Goal: Task Accomplishment & Management: Manage account settings

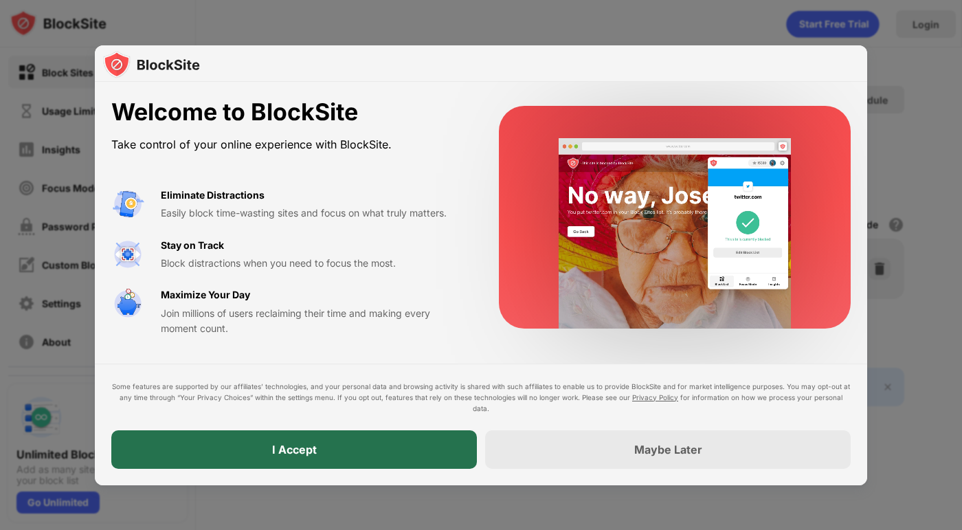
click at [354, 454] on div "I Accept" at bounding box center [293, 449] width 365 height 38
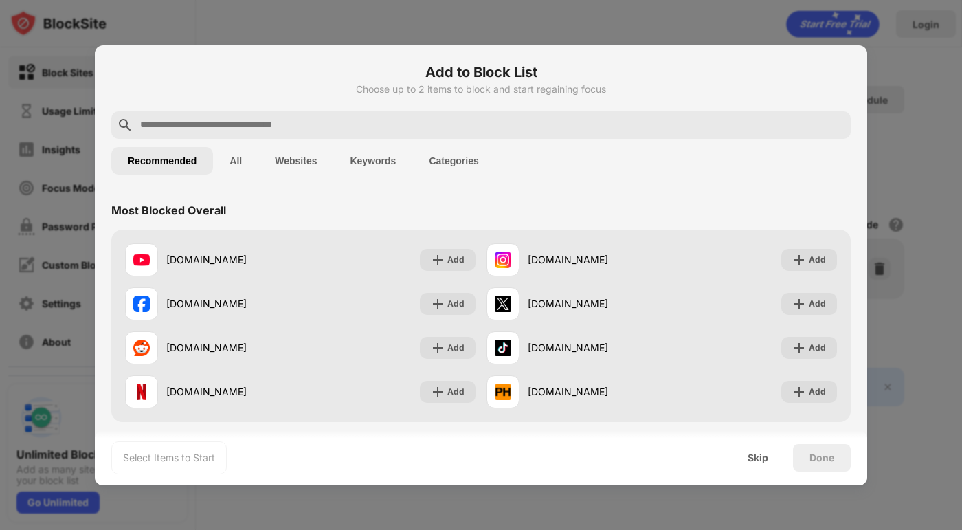
click at [354, 159] on button "Keywords" at bounding box center [372, 160] width 79 height 27
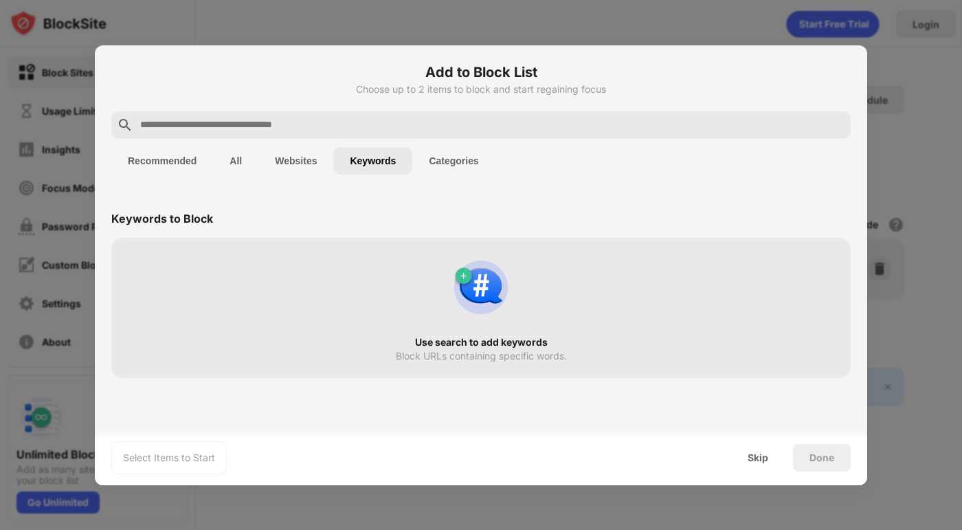
click at [293, 160] on button "Websites" at bounding box center [295, 160] width 75 height 27
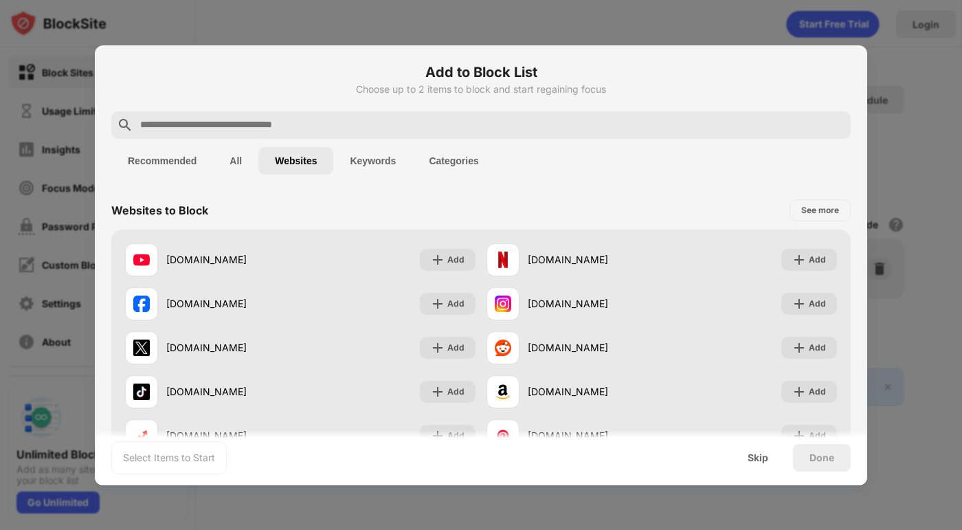
click at [234, 167] on button "All" at bounding box center [235, 160] width 45 height 27
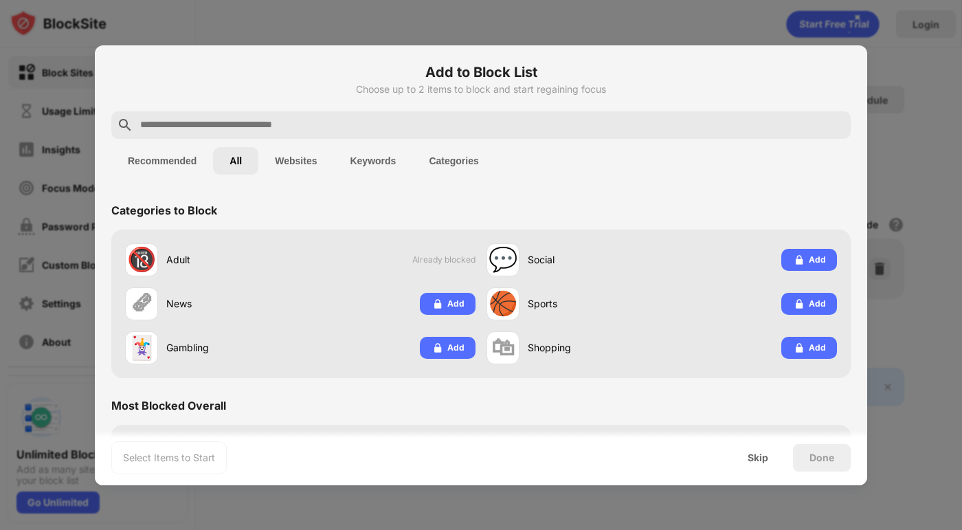
click at [155, 157] on button "Recommended" at bounding box center [162, 160] width 102 height 27
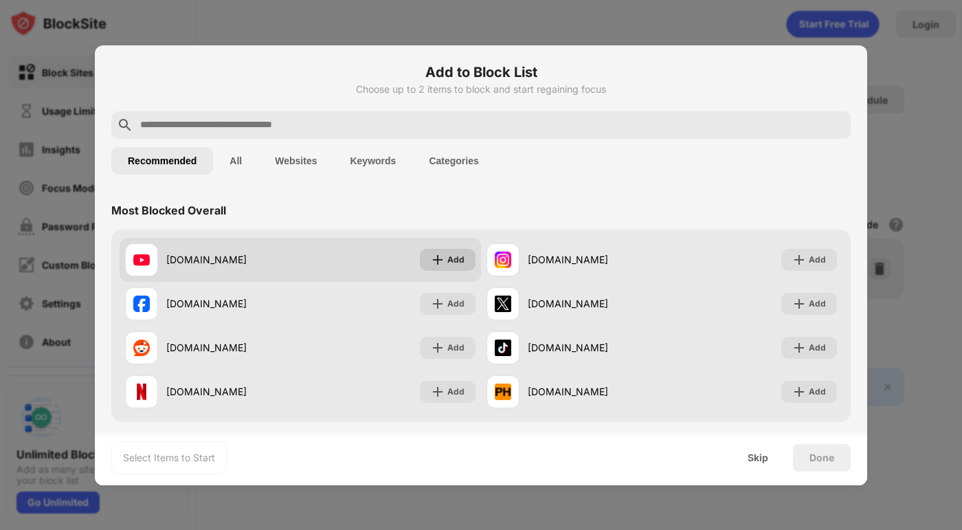
click at [449, 264] on div "Add" at bounding box center [455, 260] width 17 height 14
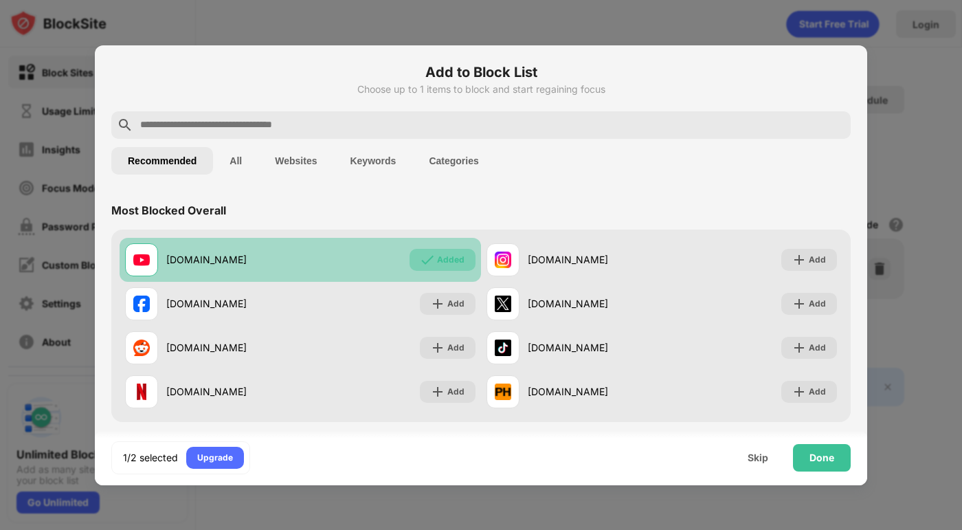
click at [446, 262] on div "Added" at bounding box center [450, 260] width 27 height 14
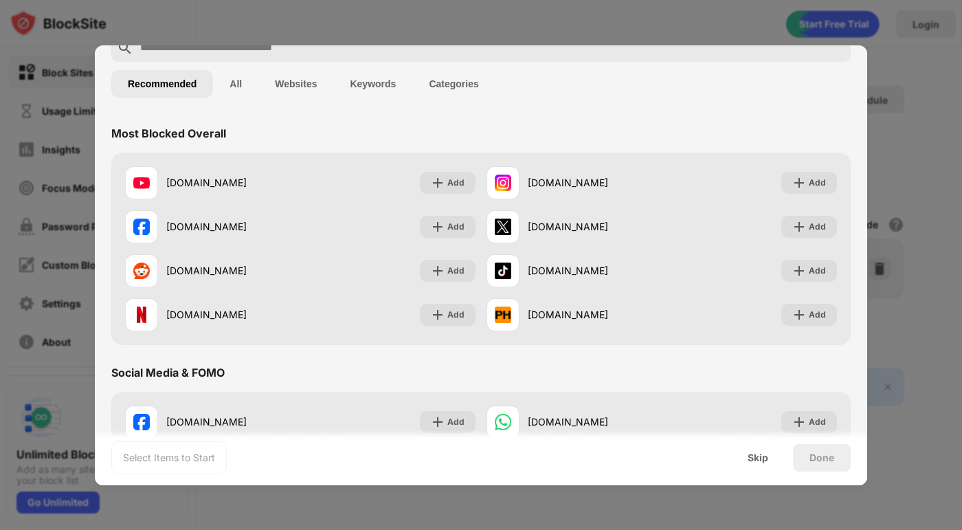
scroll to position [69, 0]
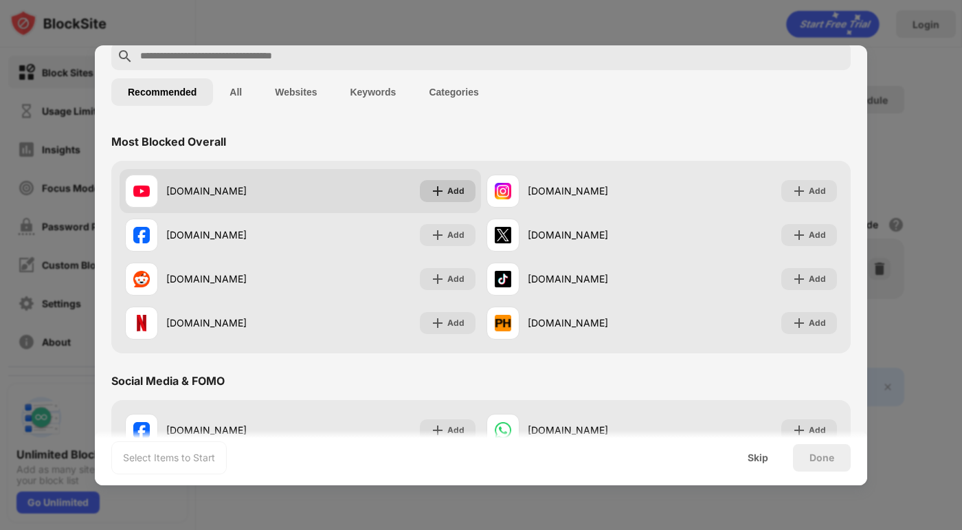
click at [450, 189] on div "Add" at bounding box center [455, 191] width 17 height 14
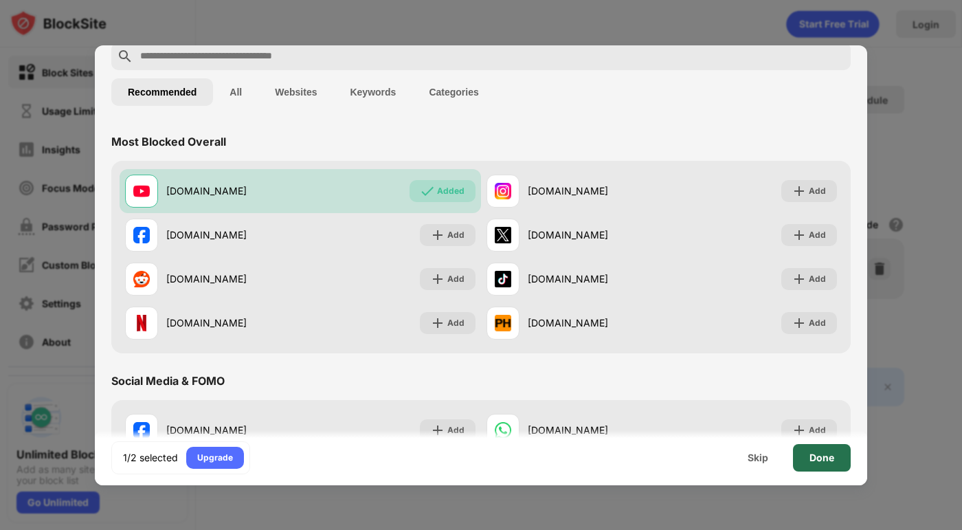
click at [836, 460] on div "Done" at bounding box center [822, 457] width 58 height 27
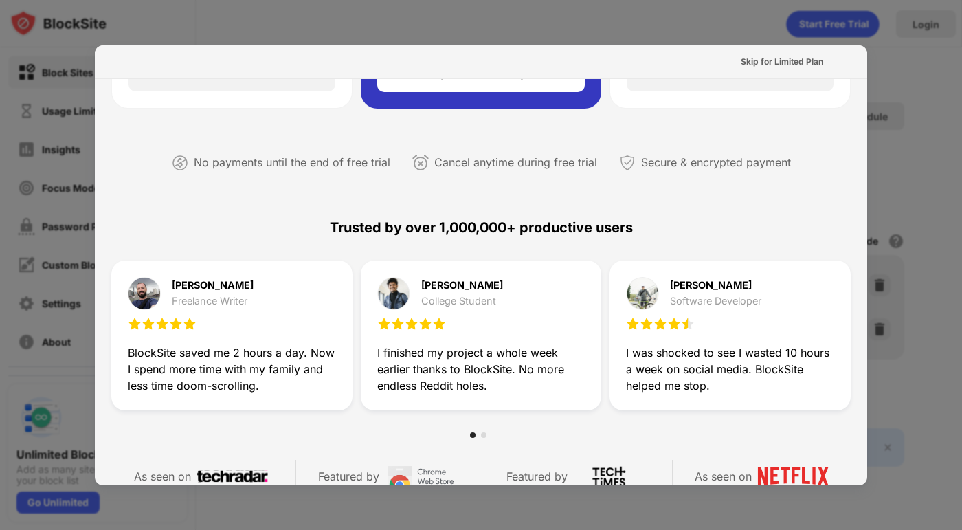
scroll to position [0, 0]
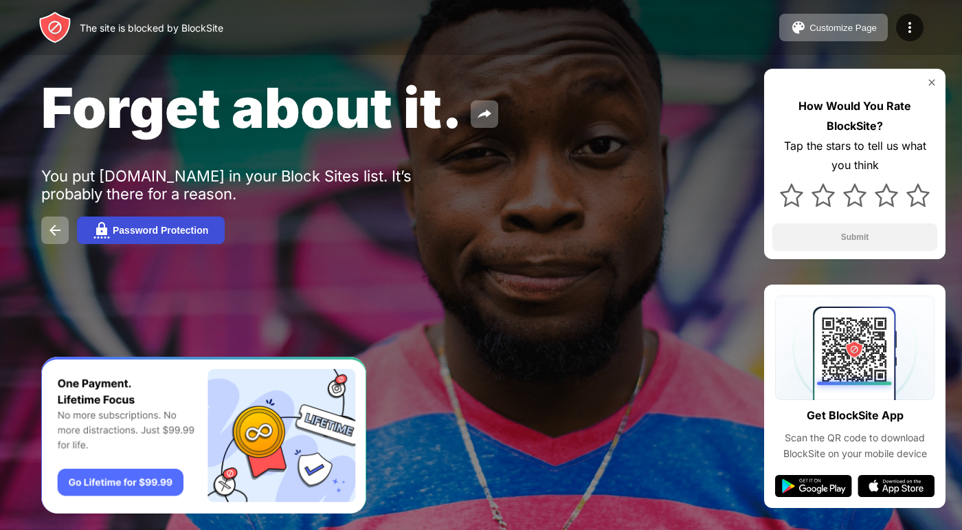
click at [201, 234] on div "Password Protection" at bounding box center [160, 230] width 95 height 11
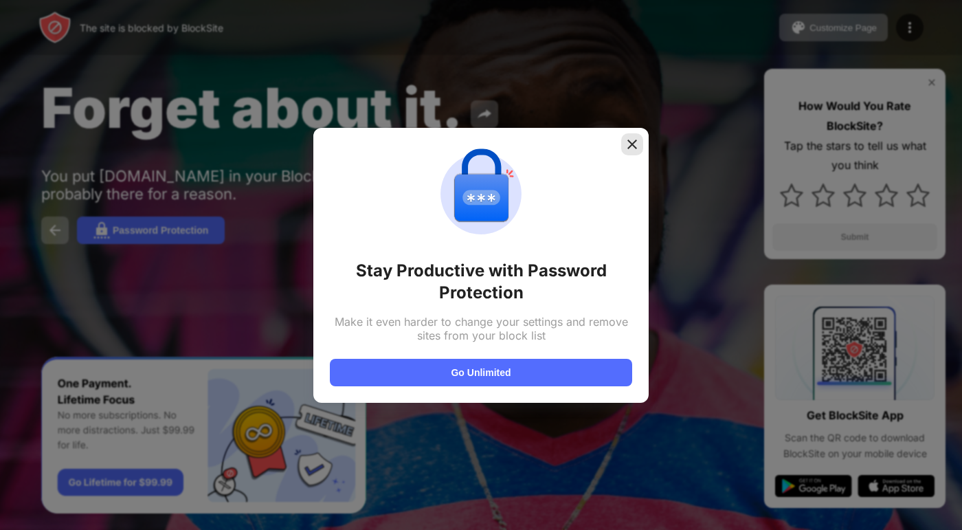
click at [626, 147] on img at bounding box center [632, 144] width 14 height 14
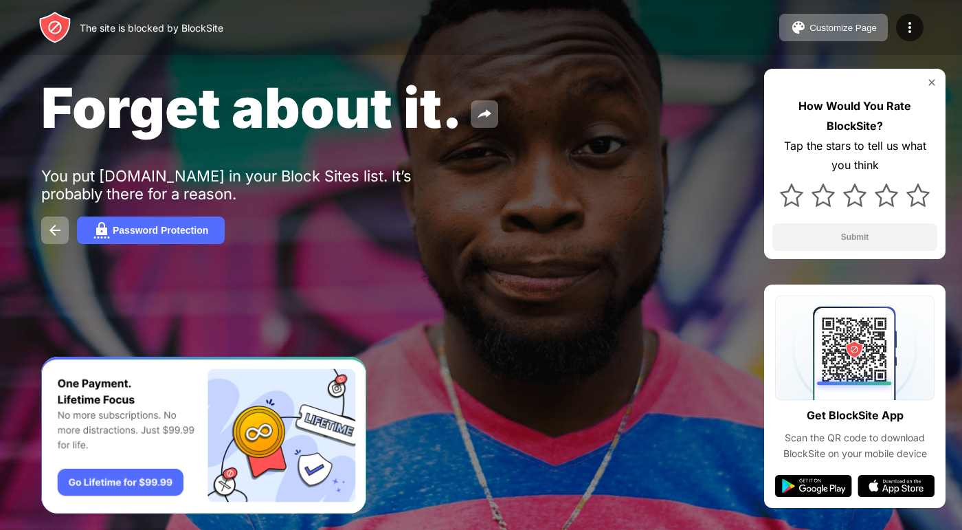
click at [769, 172] on div "How Would You Rate BlockSite? Tap the stars to tell us what you think Submit" at bounding box center [854, 164] width 181 height 190
click at [571, 118] on div "Forget about it." at bounding box center [392, 107] width 703 height 67
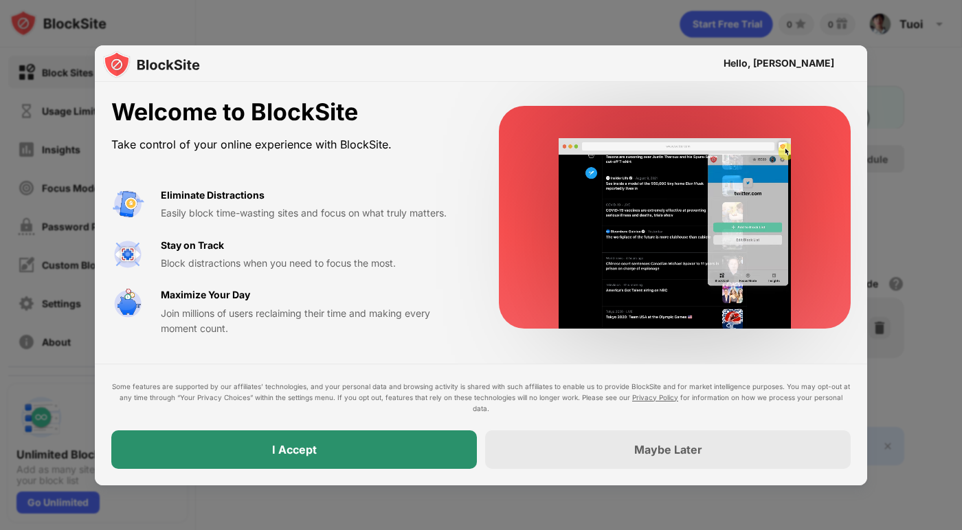
click at [326, 453] on div "I Accept" at bounding box center [293, 449] width 365 height 38
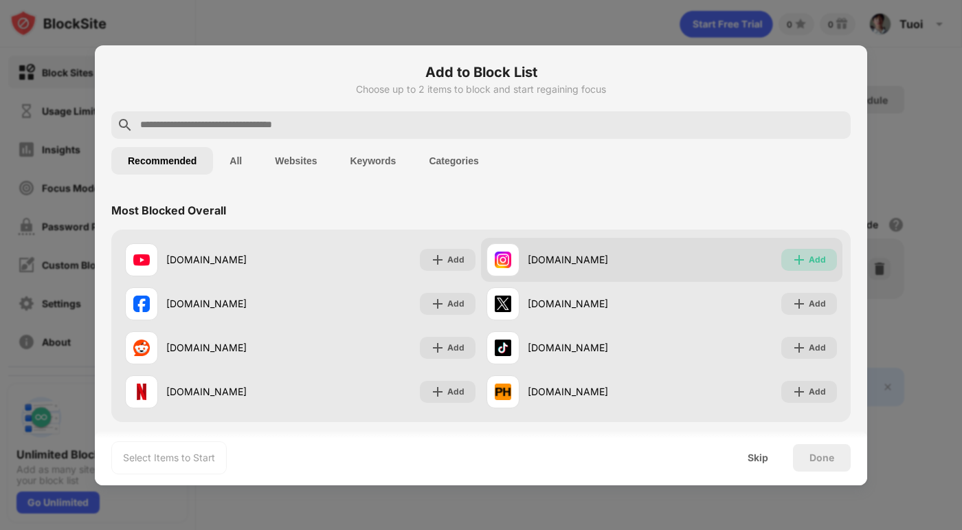
click at [792, 263] on img at bounding box center [799, 260] width 14 height 14
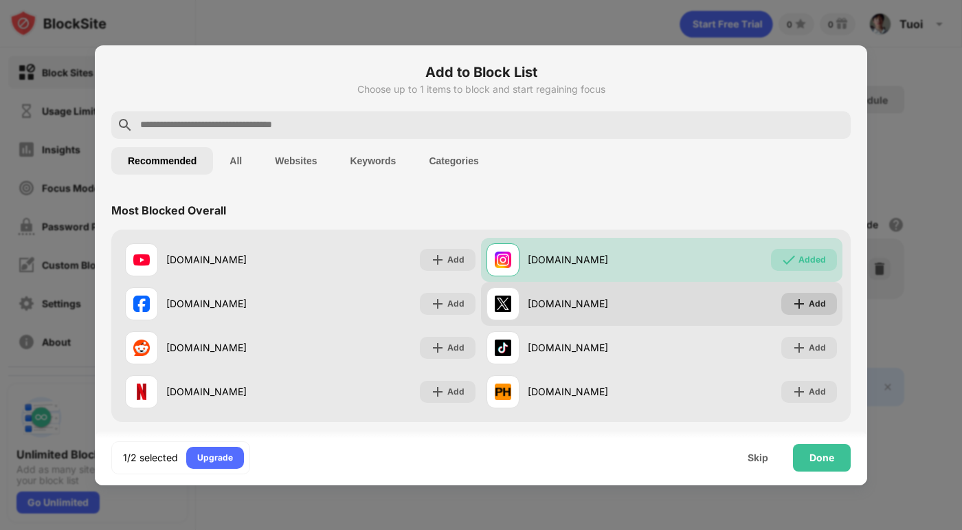
click at [797, 298] on div "Add" at bounding box center [809, 304] width 56 height 22
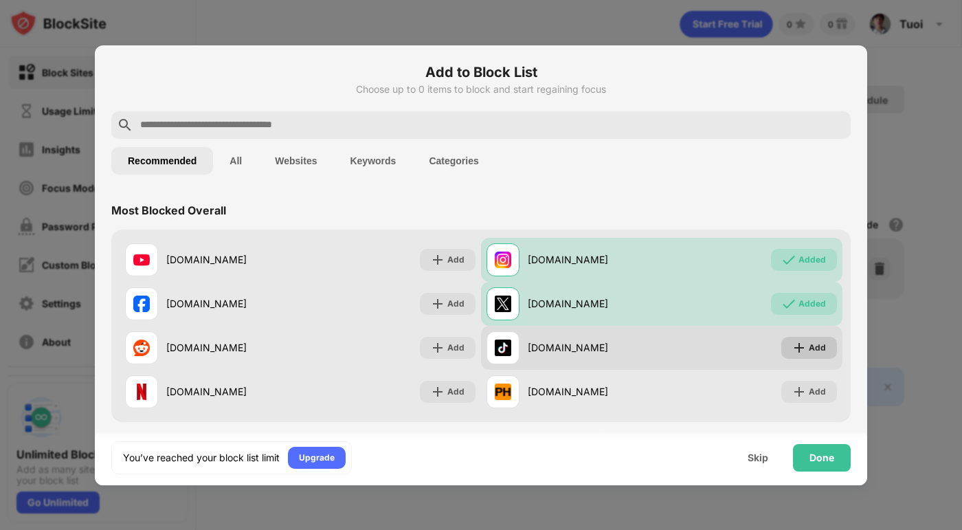
click at [808, 345] on div "Add" at bounding box center [816, 348] width 17 height 14
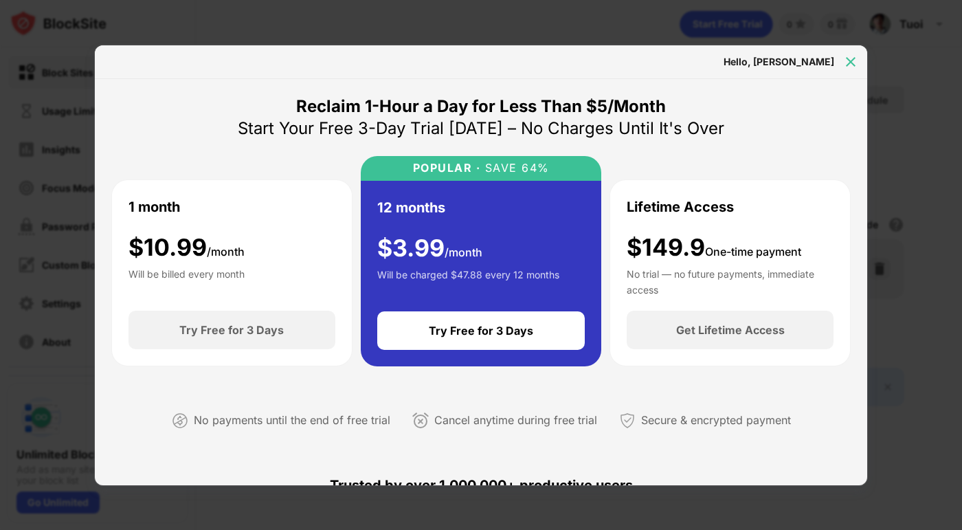
click at [850, 60] on img at bounding box center [850, 62] width 14 height 14
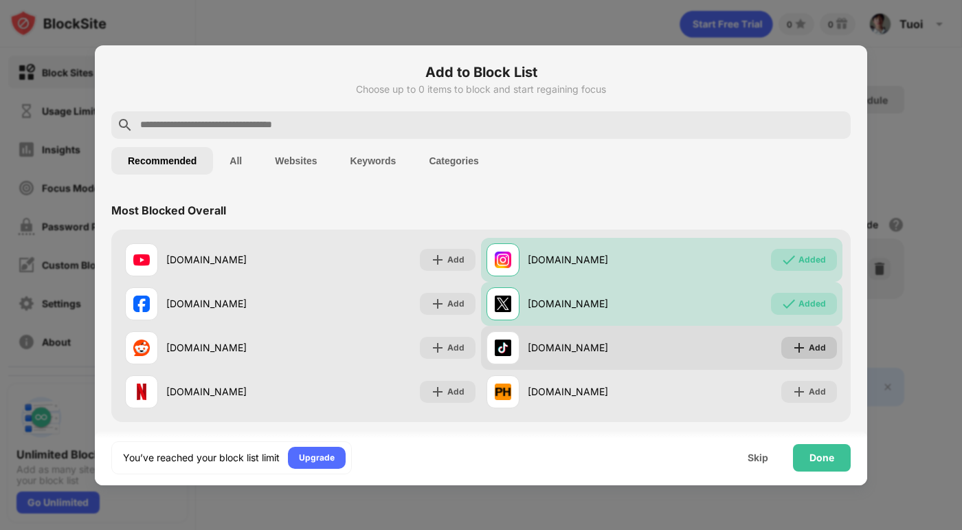
click at [793, 348] on img at bounding box center [799, 348] width 14 height 14
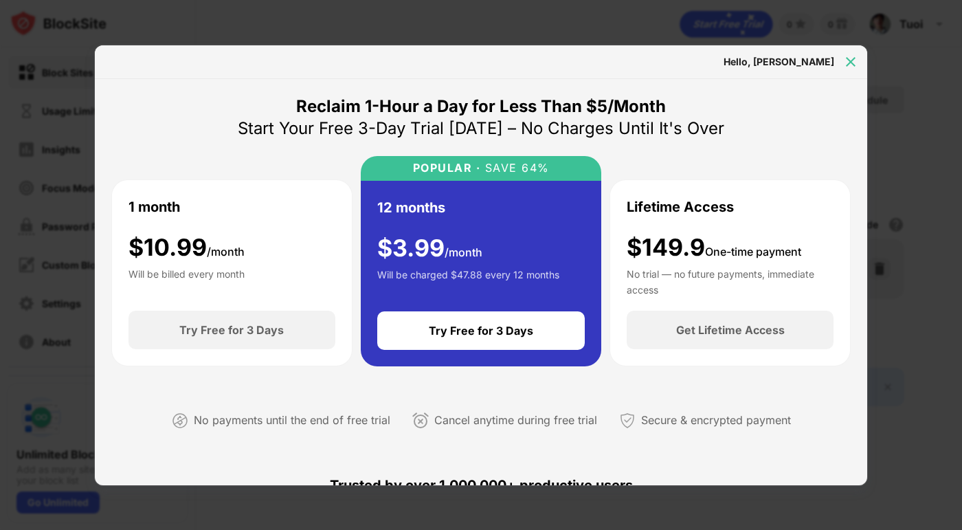
click at [846, 63] on img at bounding box center [850, 62] width 14 height 14
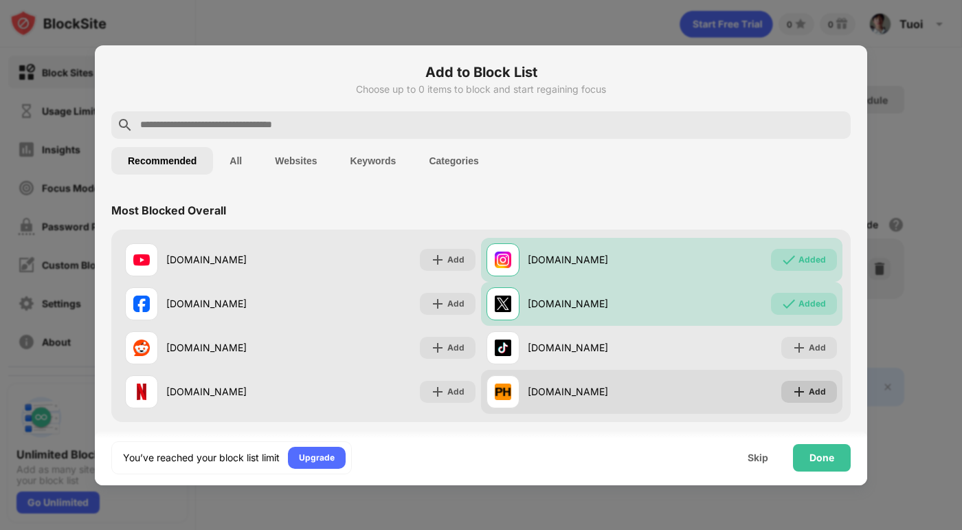
click at [795, 393] on img at bounding box center [799, 392] width 14 height 14
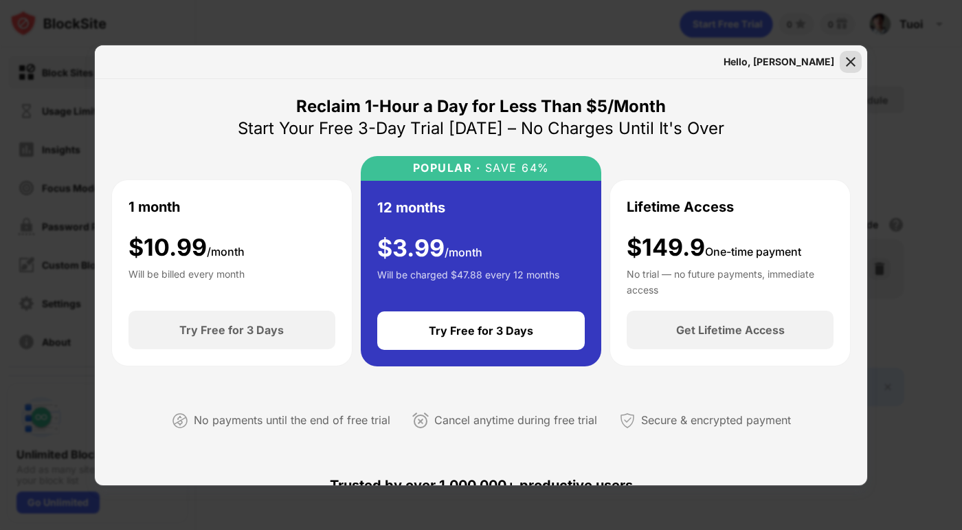
click at [841, 63] on div at bounding box center [850, 62] width 22 height 22
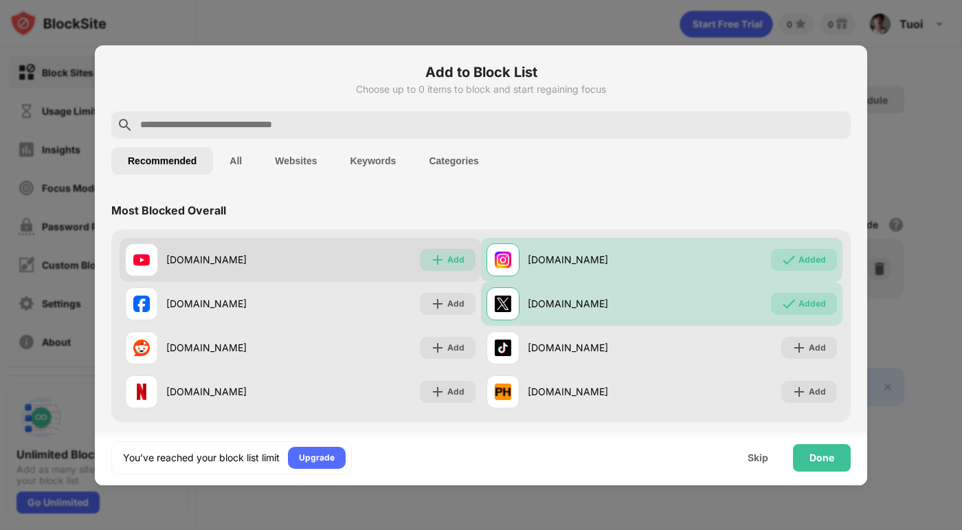
click at [447, 256] on div "Add" at bounding box center [455, 260] width 17 height 14
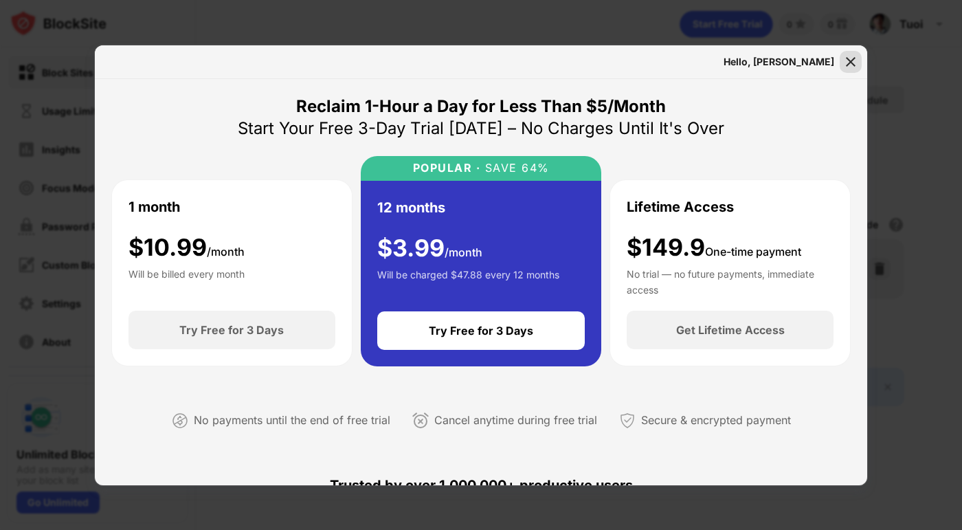
click at [849, 63] on img at bounding box center [850, 62] width 14 height 14
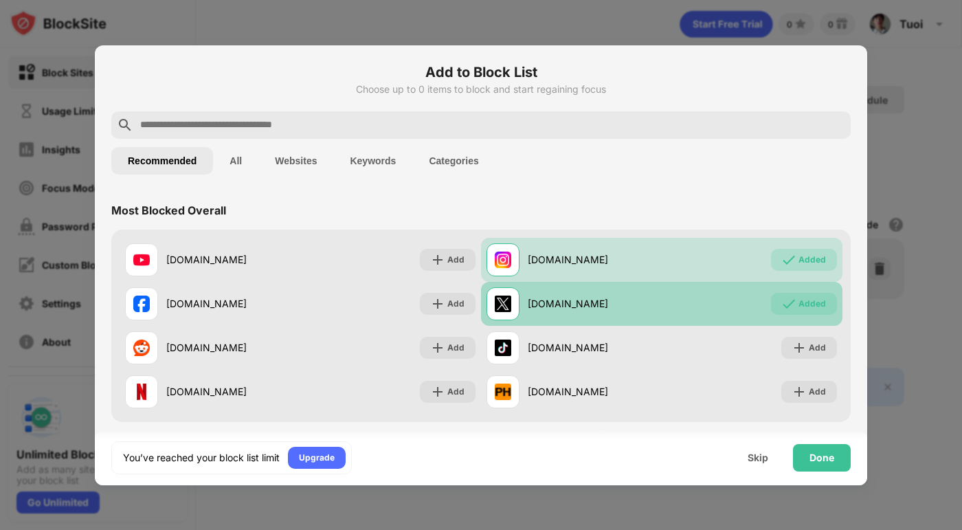
click at [806, 297] on div "Added" at bounding box center [811, 304] width 27 height 14
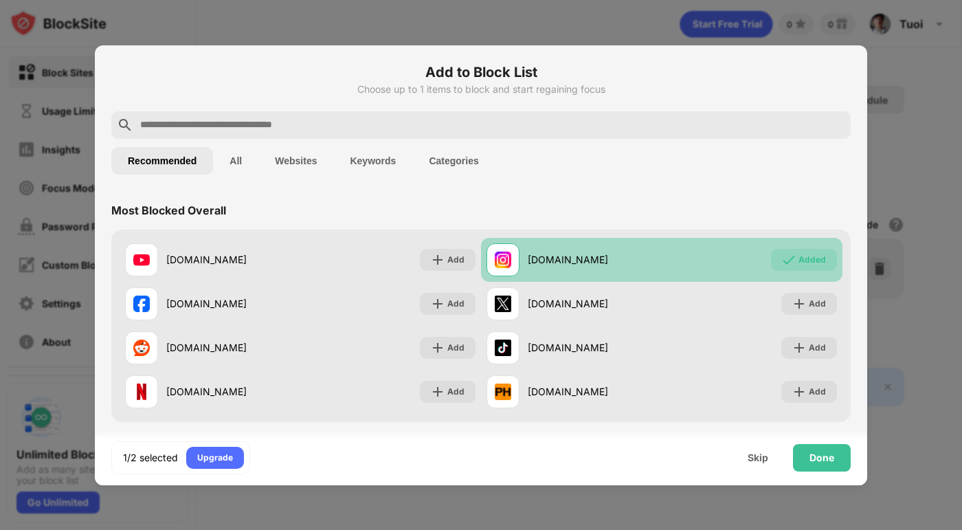
click at [803, 261] on div "Added" at bounding box center [811, 260] width 27 height 14
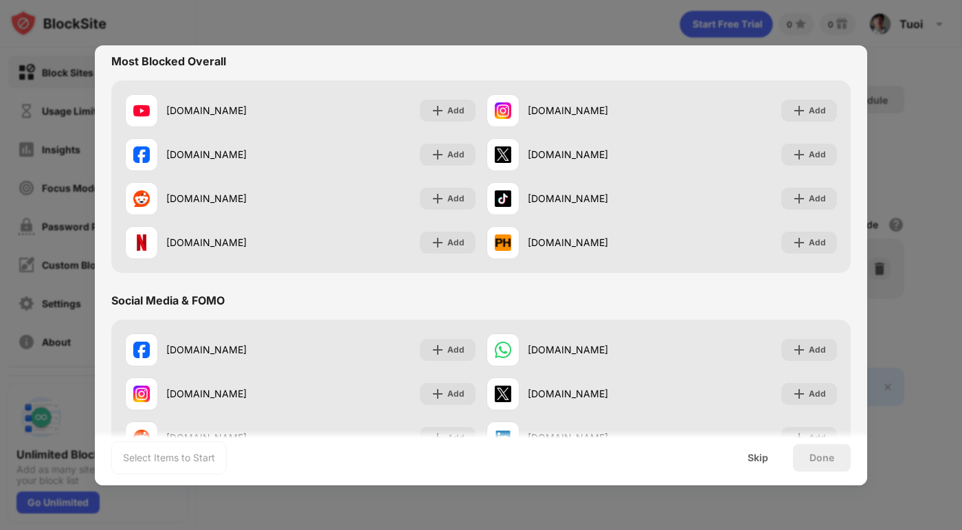
scroll to position [275, 0]
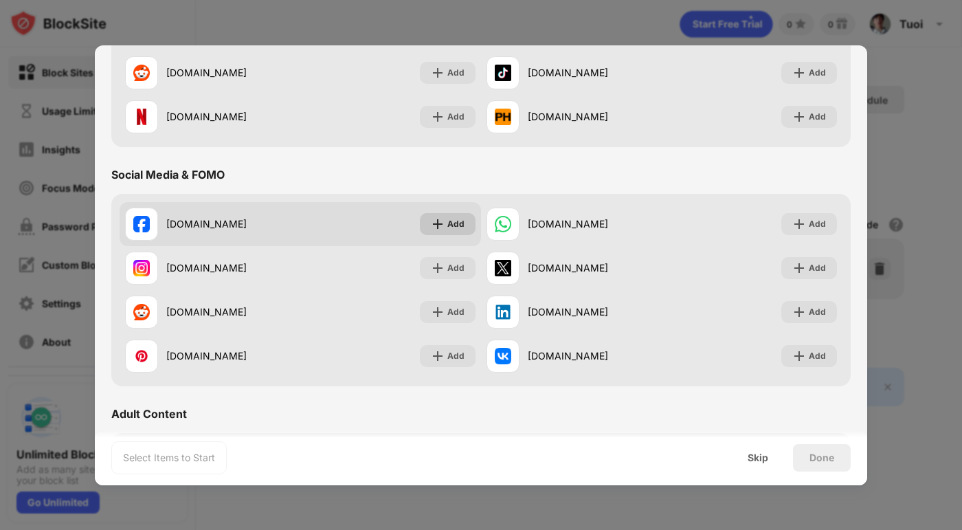
click at [447, 229] on div "Add" at bounding box center [455, 224] width 17 height 14
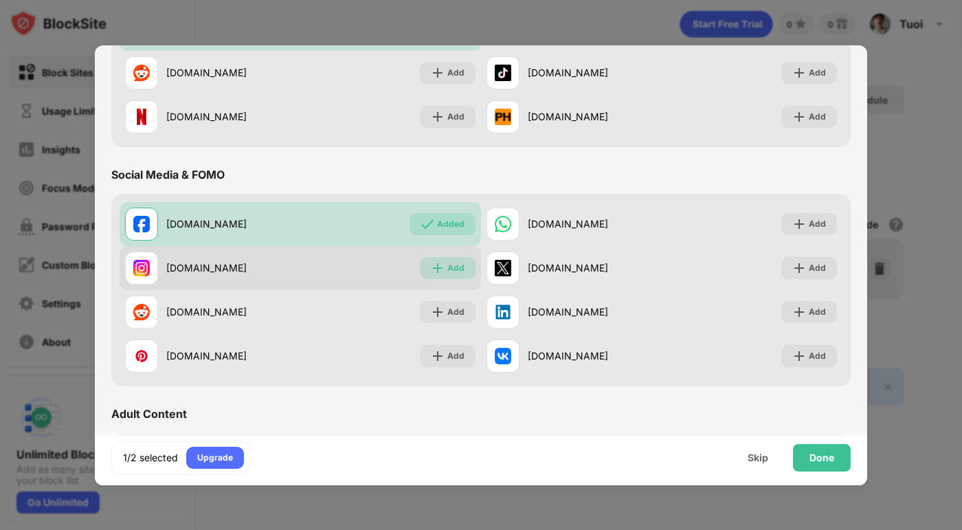
click at [450, 266] on div "Add" at bounding box center [455, 268] width 17 height 14
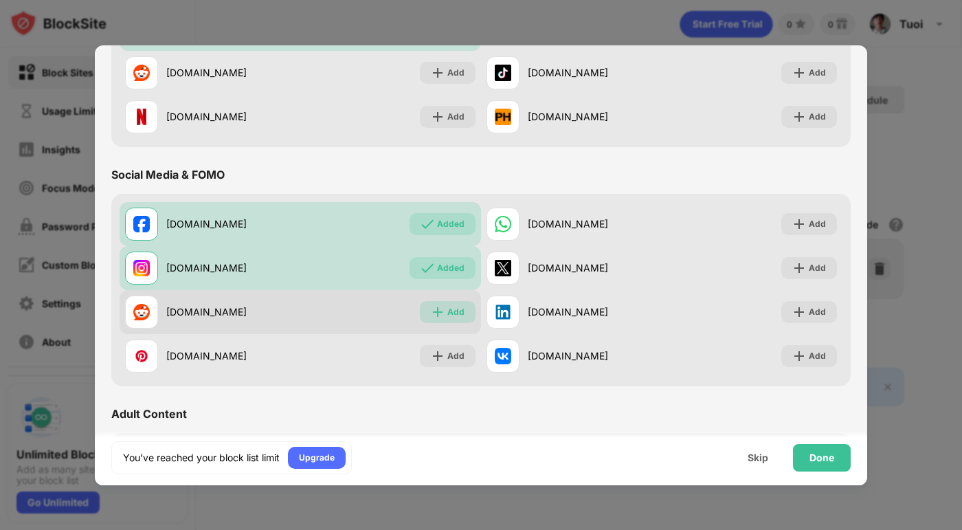
click at [451, 309] on div "Add" at bounding box center [455, 312] width 17 height 14
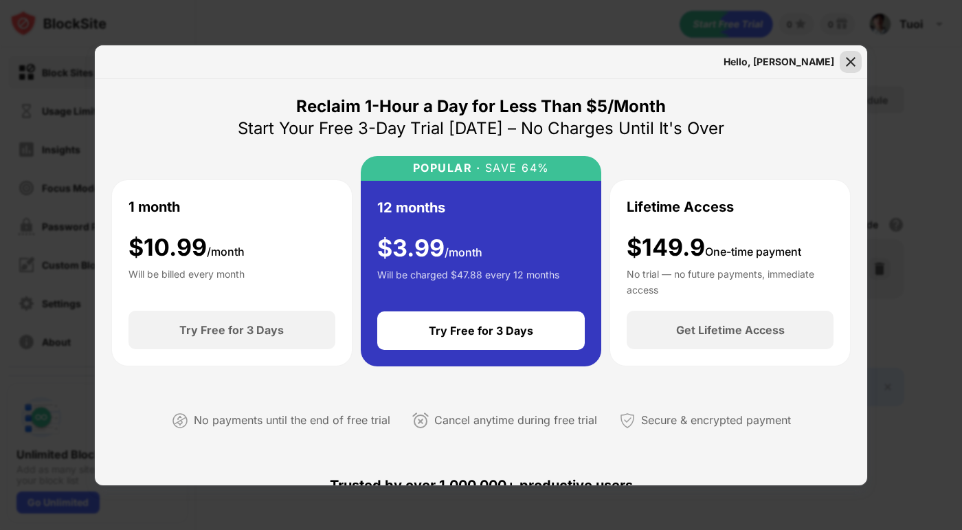
click at [847, 64] on img at bounding box center [850, 62] width 14 height 14
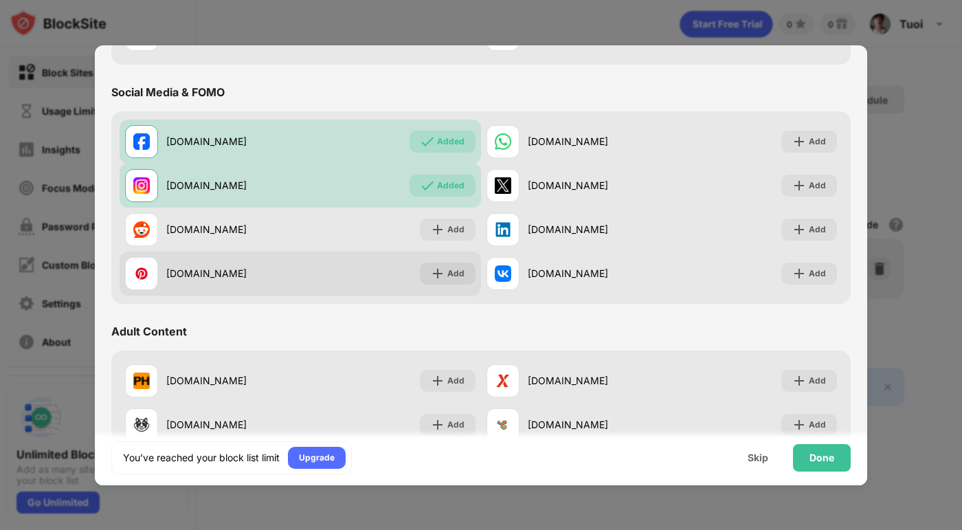
scroll to position [412, 0]
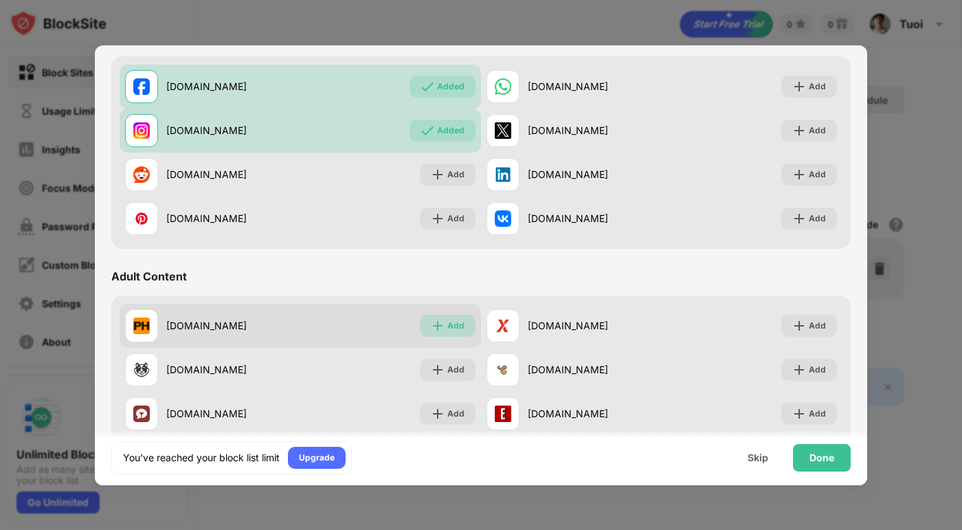
click at [447, 326] on div "Add" at bounding box center [455, 326] width 17 height 14
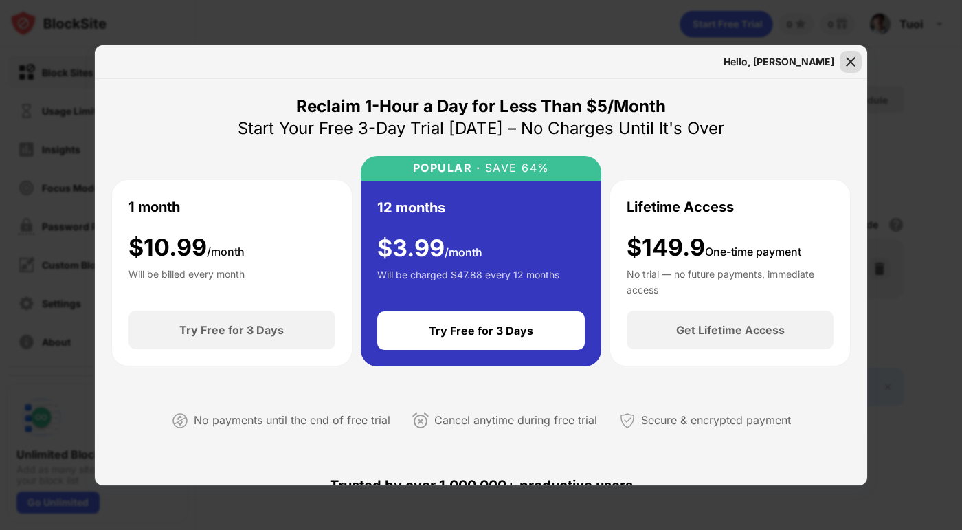
click at [850, 62] on img at bounding box center [850, 62] width 14 height 14
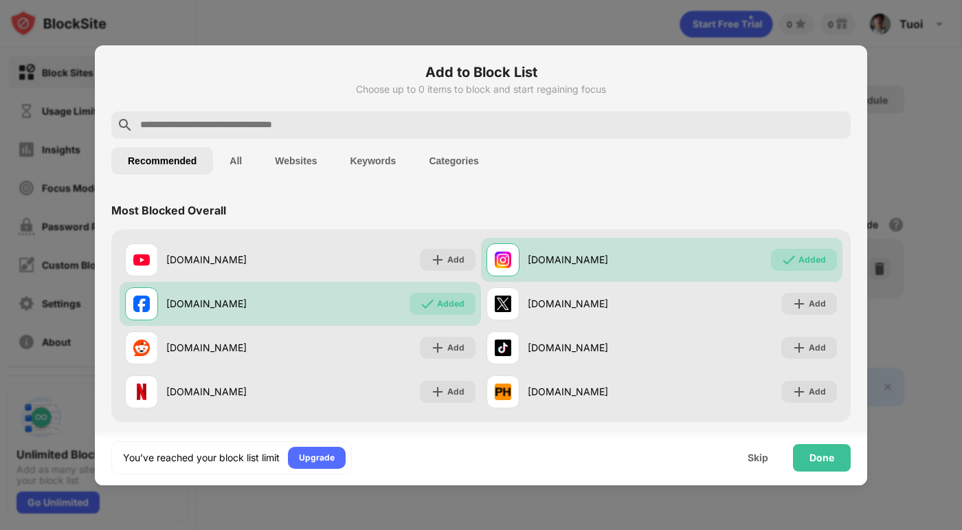
click at [377, 164] on button "Keywords" at bounding box center [372, 160] width 79 height 27
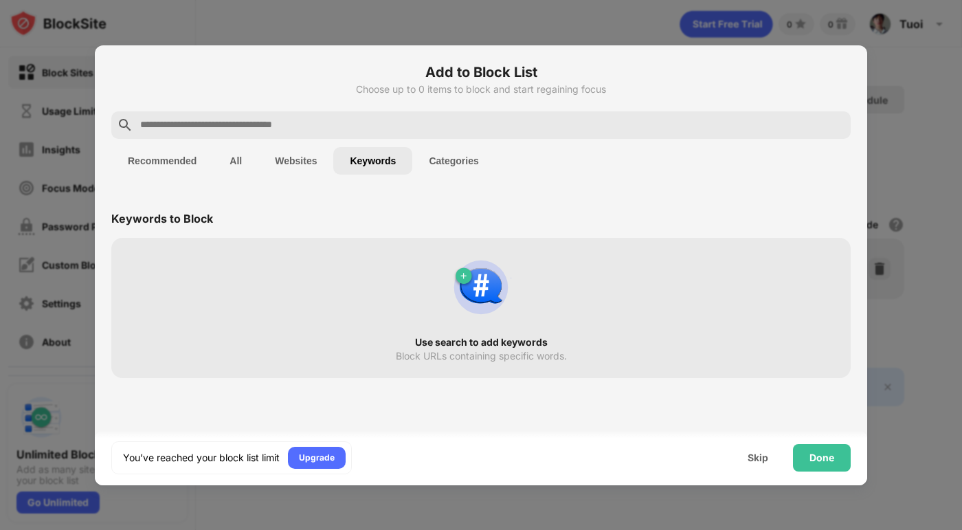
drag, startPoint x: 148, startPoint y: 23, endPoint x: 277, endPoint y: 184, distance: 206.7
click at [148, 22] on div at bounding box center [481, 265] width 962 height 530
click at [755, 455] on div "Skip" at bounding box center [757, 457] width 21 height 11
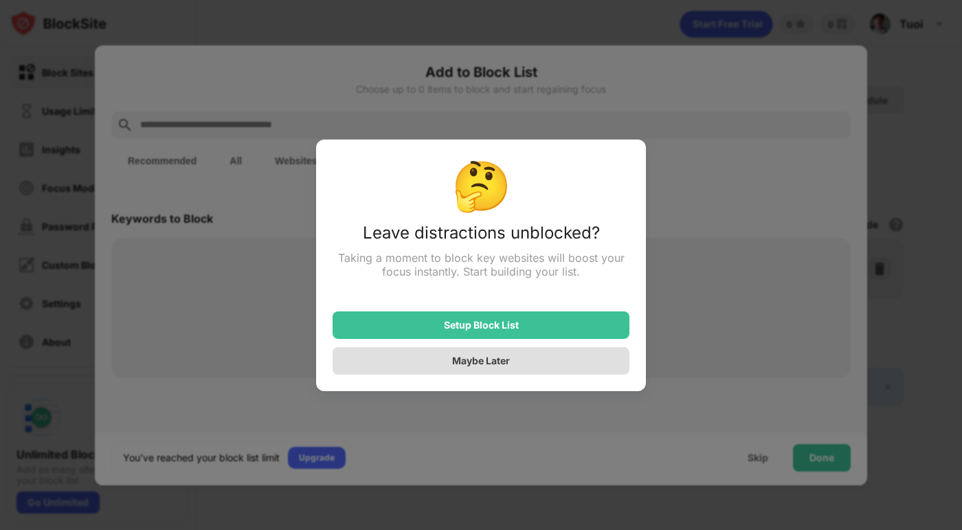
click at [500, 366] on div "Maybe Later" at bounding box center [481, 360] width 58 height 12
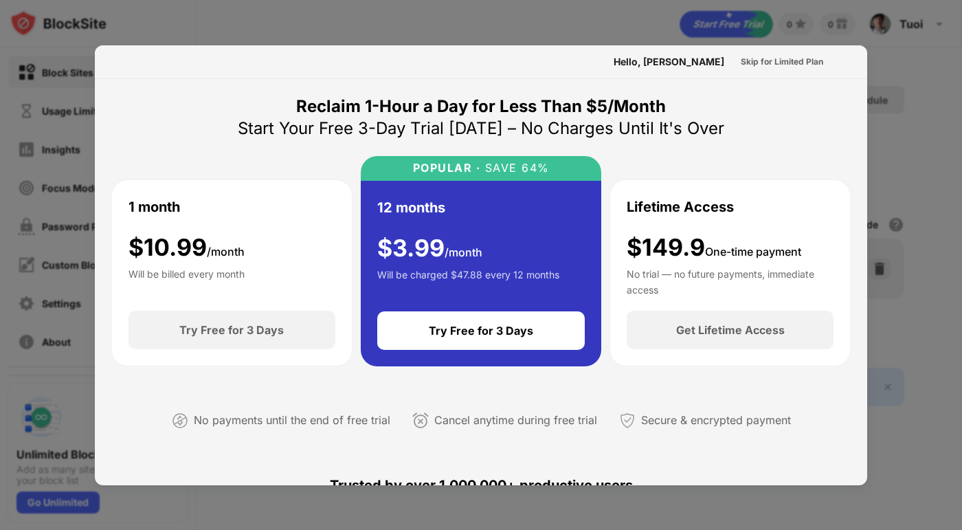
click at [420, 27] on div at bounding box center [481, 265] width 962 height 530
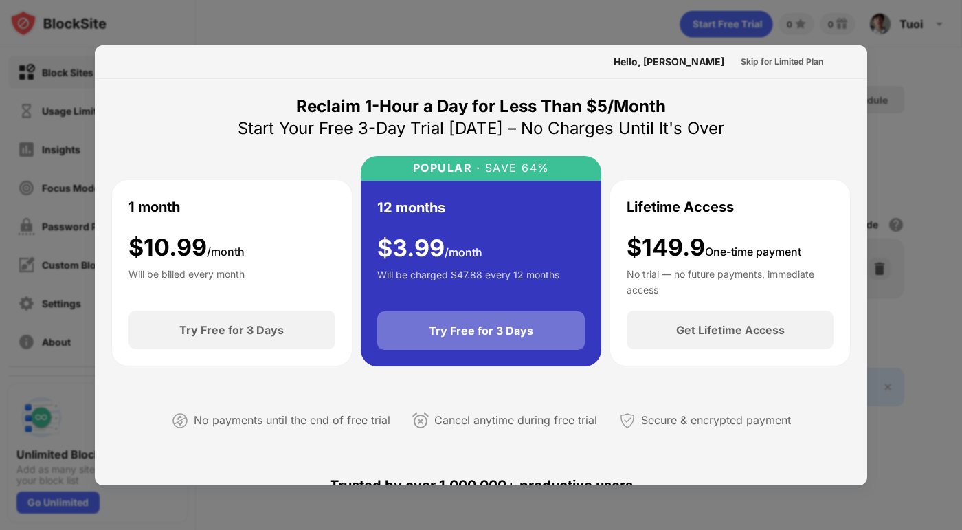
click at [470, 337] on div "Try Free for 3 Days" at bounding box center [481, 331] width 104 height 14
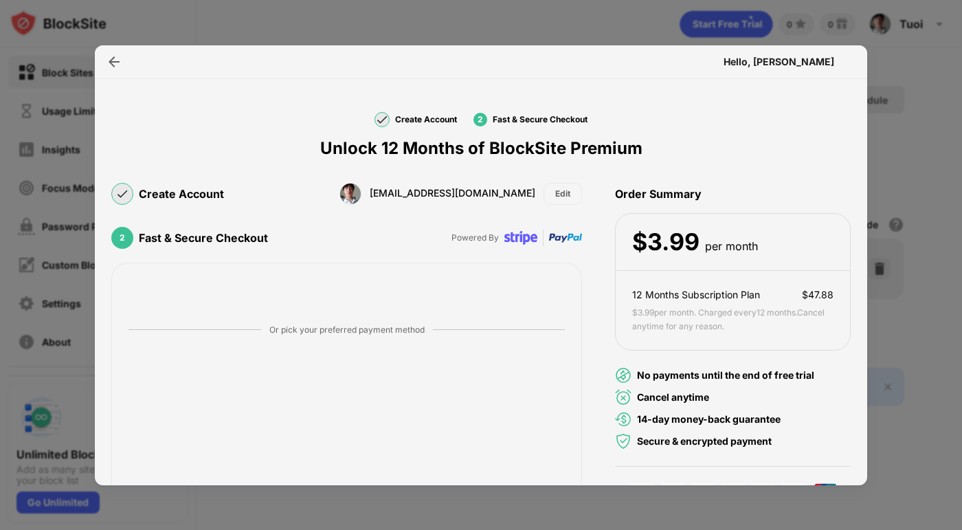
click at [124, 195] on img at bounding box center [122, 194] width 11 height 8
click at [586, 32] on div at bounding box center [481, 265] width 962 height 530
click at [117, 59] on img at bounding box center [114, 62] width 14 height 14
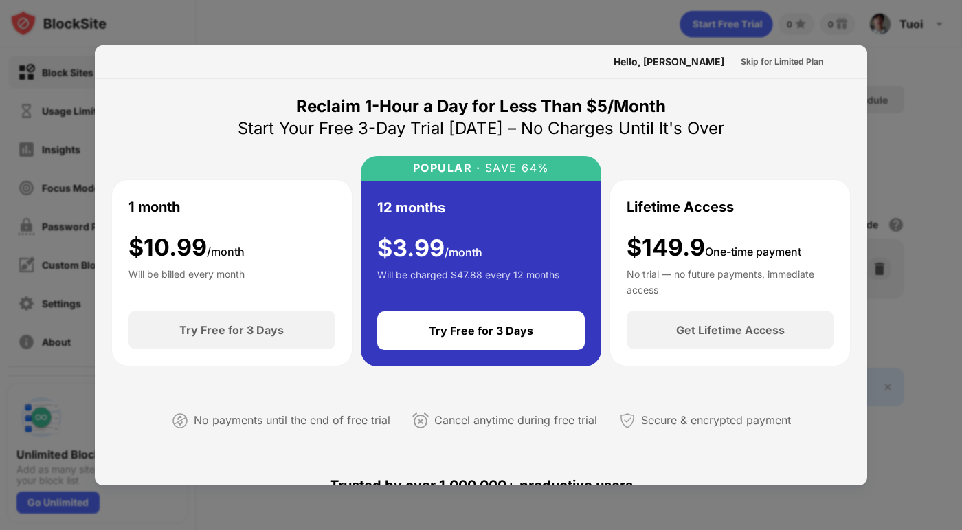
click at [917, 124] on div at bounding box center [481, 265] width 962 height 530
click at [908, 141] on div at bounding box center [481, 265] width 962 height 530
click at [335, 22] on div at bounding box center [481, 265] width 962 height 530
